Goal: Find specific page/section: Find specific page/section

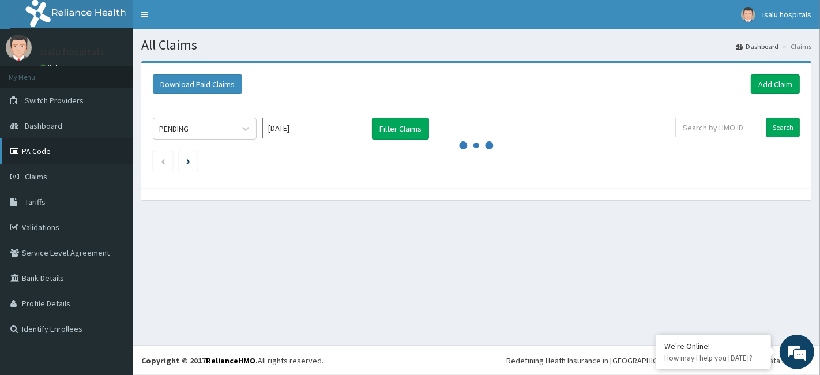
click at [14, 144] on link "PA Code" at bounding box center [66, 150] width 133 height 25
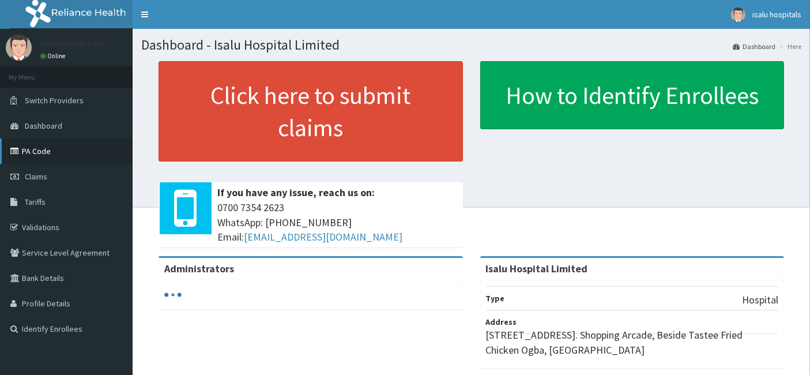
drag, startPoint x: 0, startPoint y: 0, endPoint x: 62, endPoint y: 156, distance: 167.7
click at [62, 156] on link "PA Code" at bounding box center [66, 150] width 133 height 25
click at [40, 157] on link "PA Code" at bounding box center [66, 150] width 133 height 25
